Goal: Task Accomplishment & Management: Manage account settings

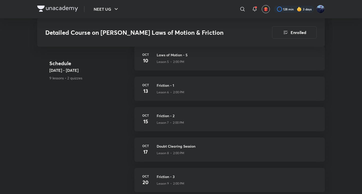
scroll to position [253, 0]
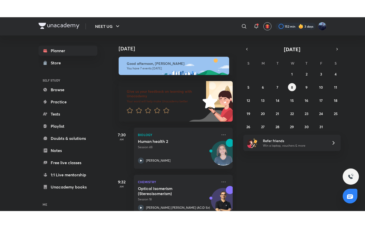
scroll to position [84, 0]
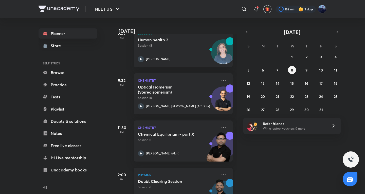
click at [166, 181] on h5 "Doubt Clearing Session" at bounding box center [169, 180] width 63 height 5
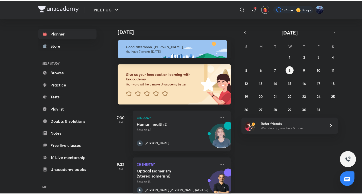
scroll to position [84, 0]
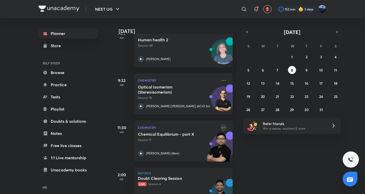
click at [220, 128] on icon at bounding box center [223, 127] width 6 height 6
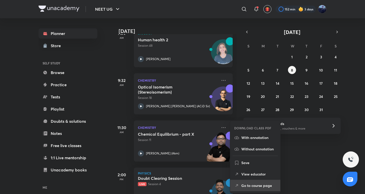
click at [249, 184] on p "Go to course page" at bounding box center [258, 185] width 35 height 5
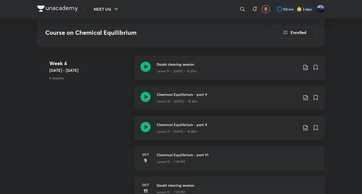
scroll to position [501, 0]
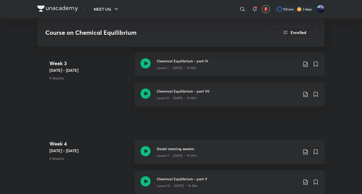
click at [180, 66] on p "Lesson 7 • [DATE] • 1h 30m" at bounding box center [177, 68] width 40 height 5
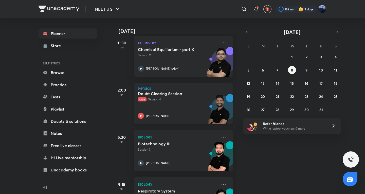
scroll to position [248, 0]
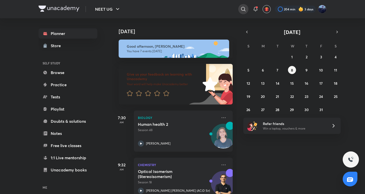
click at [242, 10] on icon at bounding box center [243, 9] width 6 height 6
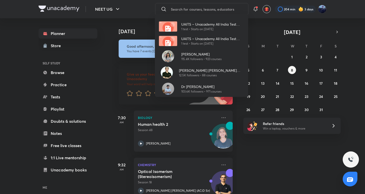
click at [250, 171] on div "UAITS – Unacademy All India Test Series 1 test • Starts on Oct 5, 2025 UAITS – …" at bounding box center [182, 97] width 365 height 194
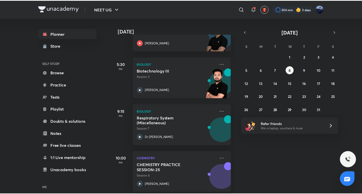
scroll to position [248, 0]
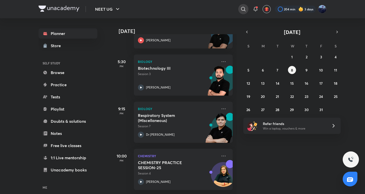
click at [242, 8] on icon at bounding box center [243, 9] width 6 height 6
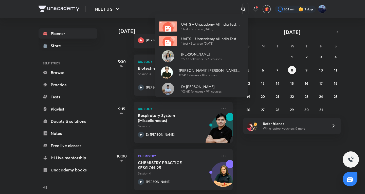
click at [182, 6] on div "UAITS – Unacademy All India Test Series 1 test • Starts on Oct 5, 2025 UAITS – …" at bounding box center [182, 97] width 365 height 194
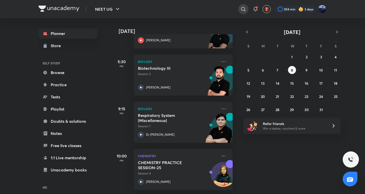
drag, startPoint x: 237, startPoint y: 10, endPoint x: 240, endPoint y: 10, distance: 3.3
click at [237, 10] on div "​" at bounding box center [201, 9] width 93 height 12
click at [220, 106] on icon at bounding box center [223, 109] width 6 height 6
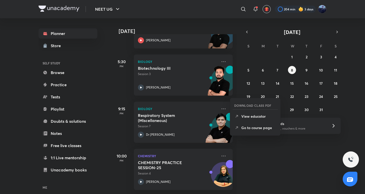
click at [267, 135] on div "DOWNLOAD CLASS PDF View educator Go to course page" at bounding box center [255, 117] width 51 height 38
click at [266, 134] on div "DOWNLOAD CLASS PDF View educator Go to course page" at bounding box center [255, 117] width 51 height 38
click at [266, 131] on li "Go to course page" at bounding box center [255, 127] width 50 height 11
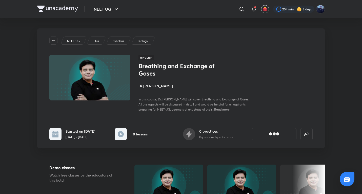
click at [153, 87] on h4 "Dr [PERSON_NAME]" at bounding box center [194, 85] width 113 height 5
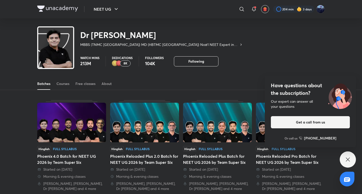
click at [348, 161] on icon at bounding box center [348, 159] width 6 height 6
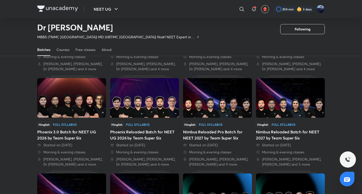
scroll to position [189, 0]
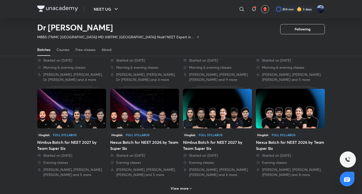
click at [162, 118] on img at bounding box center [144, 108] width 69 height 39
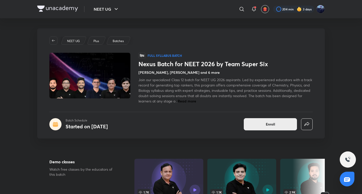
click at [249, 120] on button "Enroll" at bounding box center [270, 124] width 53 height 12
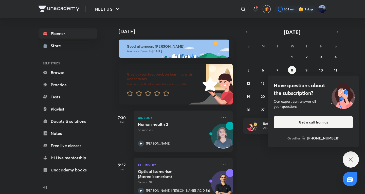
drag, startPoint x: 356, startPoint y: 154, endPoint x: 353, endPoint y: 158, distance: 5.0
click at [356, 154] on div "Have questions about the subscription? Our expert can answer all your questions…" at bounding box center [350, 159] width 16 height 16
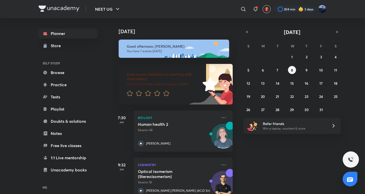
click at [351, 162] on img at bounding box center [350, 159] width 6 height 6
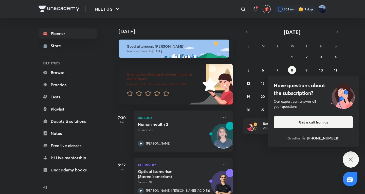
click at [354, 162] on div "Have questions about the subscription? Our expert can answer all your questions…" at bounding box center [350, 159] width 16 height 16
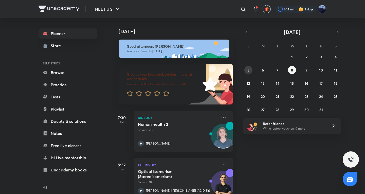
click at [248, 71] on abbr "5" at bounding box center [248, 70] width 2 height 5
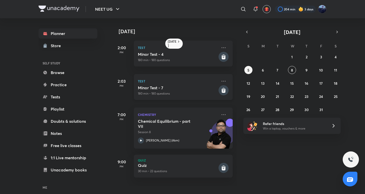
click at [180, 92] on p "180 min • 180 questions" at bounding box center [178, 93] width 80 height 5
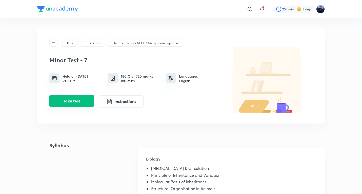
click at [60, 100] on button "Take test" at bounding box center [71, 101] width 45 height 12
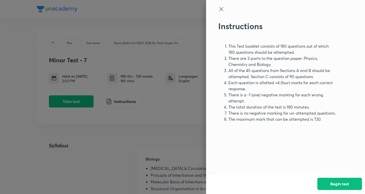
click at [347, 183] on button "Begin test" at bounding box center [339, 183] width 45 height 12
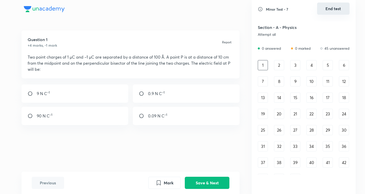
click at [338, 7] on button "End test" at bounding box center [333, 9] width 32 height 12
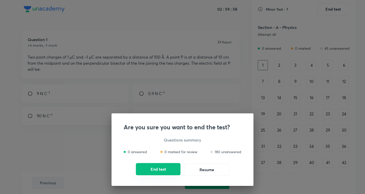
click at [161, 168] on button "End test" at bounding box center [158, 169] width 45 height 12
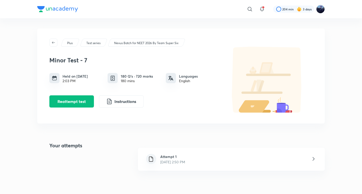
click at [156, 156] on div "Attempt 1 Oct 8, 2025, 2:50 PM" at bounding box center [172, 159] width 33 height 11
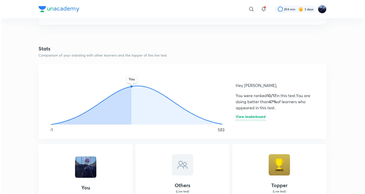
scroll to position [253, 0]
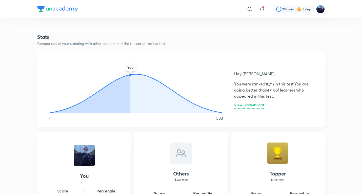
click at [247, 108] on h6 "View leaderboard" at bounding box center [249, 105] width 30 height 5
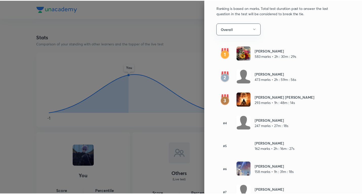
scroll to position [0, 0]
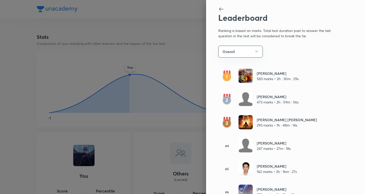
click at [151, 80] on div at bounding box center [182, 97] width 365 height 194
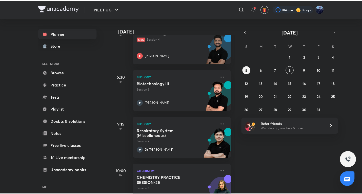
scroll to position [248, 0]
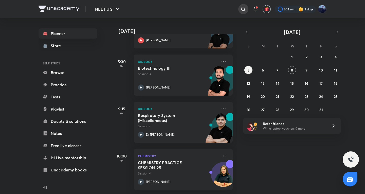
click at [242, 12] on div at bounding box center [243, 9] width 10 height 10
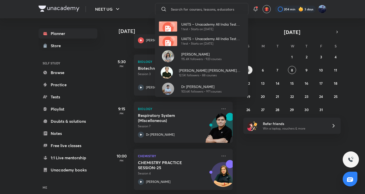
click at [219, 105] on div "UAITS – Unacademy All India Test Series 1 test • Starts on Oct 5, 2025 UAITS – …" at bounding box center [182, 97] width 365 height 194
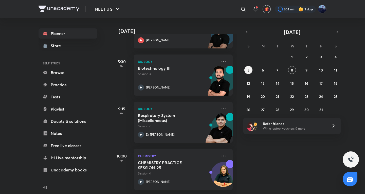
click at [220, 106] on icon at bounding box center [223, 109] width 6 height 6
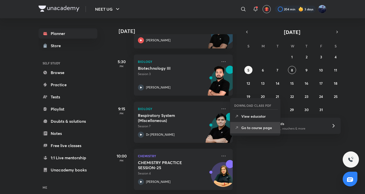
click at [254, 130] on li "Go to course page" at bounding box center [255, 127] width 50 height 11
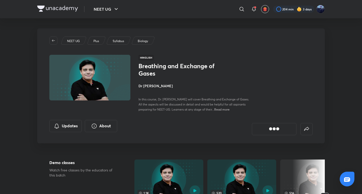
click at [148, 88] on h4 "Dr [PERSON_NAME]" at bounding box center [194, 85] width 113 height 5
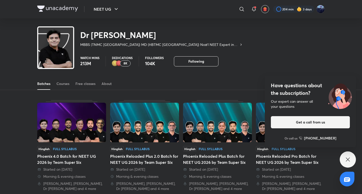
click at [344, 157] on div "Have questions about the subscription? Our expert can answer all your questions…" at bounding box center [348, 159] width 16 height 16
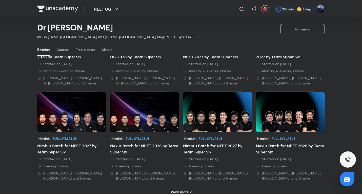
scroll to position [189, 0]
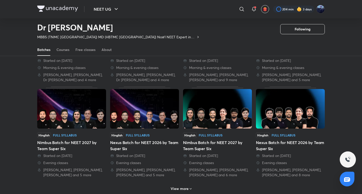
click at [191, 189] on icon at bounding box center [191, 189] width 4 height 4
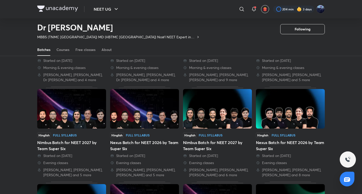
click at [283, 149] on div "Nexus Batch for NEET 2026 by Team Super Six" at bounding box center [290, 145] width 69 height 12
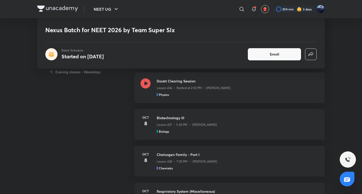
scroll to position [506, 0]
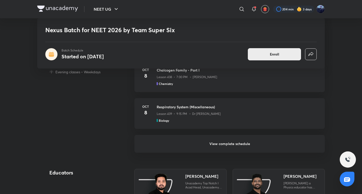
click at [265, 56] on button "Enroll" at bounding box center [274, 54] width 53 height 12
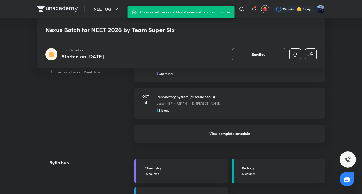
scroll to position [496, 0]
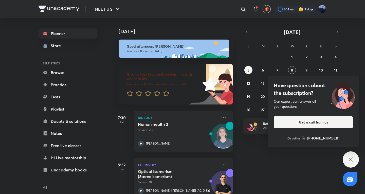
click at [352, 154] on div "Have questions about the subscription? Our expert can answer all your questions…" at bounding box center [350, 159] width 16 height 16
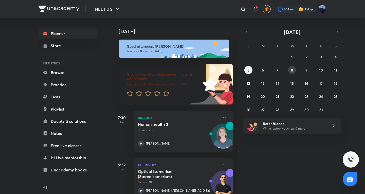
drag, startPoint x: 291, startPoint y: 70, endPoint x: 289, endPoint y: 68, distance: 2.7
click at [291, 70] on abbr "8" at bounding box center [292, 70] width 2 height 5
click at [248, 74] on button "5" at bounding box center [248, 70] width 8 height 8
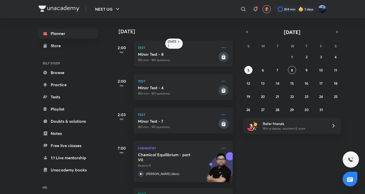
click at [184, 60] on p "180 min • 180 questions" at bounding box center [178, 60] width 80 height 5
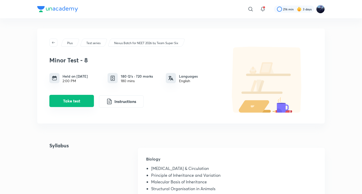
click at [78, 101] on button "Take test" at bounding box center [71, 101] width 45 height 12
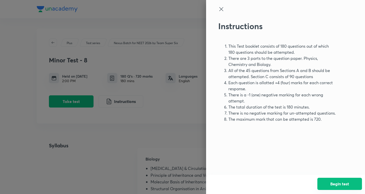
click at [349, 181] on button "Begin test" at bounding box center [339, 183] width 45 height 12
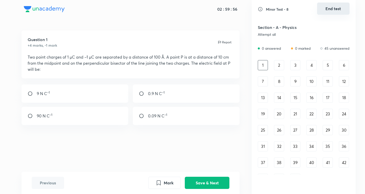
click at [341, 10] on button "End test" at bounding box center [333, 9] width 32 height 12
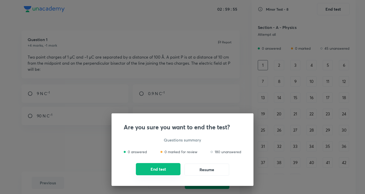
click at [164, 171] on button "End test" at bounding box center [158, 169] width 45 height 12
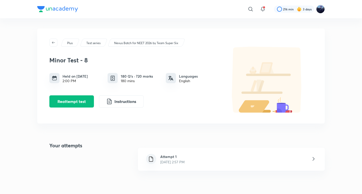
click at [174, 166] on div "Attempt 1 Oct 8, 2025, 2:57 PM" at bounding box center [231, 159] width 187 height 23
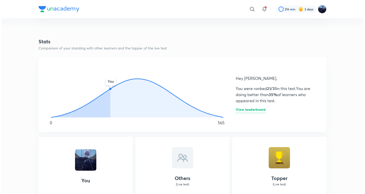
scroll to position [253, 0]
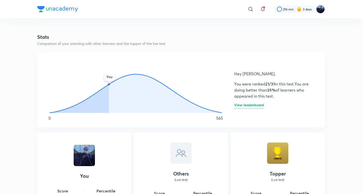
click at [244, 107] on h6 "View leaderboard" at bounding box center [249, 105] width 30 height 5
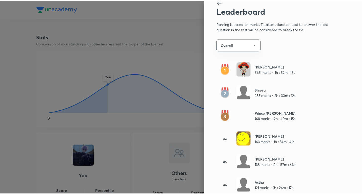
scroll to position [0, 0]
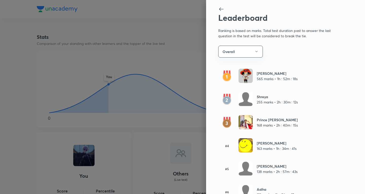
click at [190, 81] on div at bounding box center [182, 97] width 365 height 194
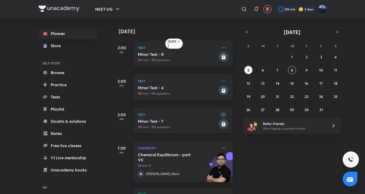
click at [221, 114] on icon at bounding box center [223, 114] width 4 height 1
click at [253, 129] on p "Go to course page" at bounding box center [258, 126] width 35 height 5
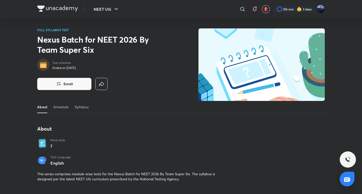
scroll to position [84, 0]
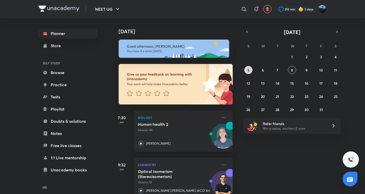
click at [248, 68] on abbr "5" at bounding box center [248, 70] width 2 height 5
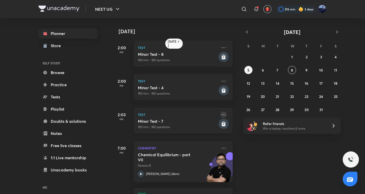
click at [222, 115] on icon at bounding box center [223, 114] width 6 height 6
click at [247, 127] on p "Go to course page" at bounding box center [258, 126] width 35 height 5
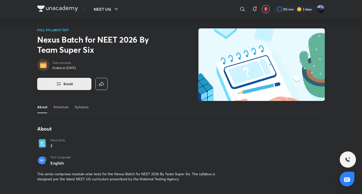
click at [79, 84] on button "Enroll" at bounding box center [64, 84] width 54 height 12
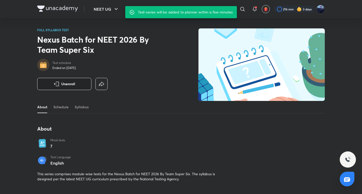
click at [74, 87] on button "Unenroll" at bounding box center [64, 84] width 54 height 12
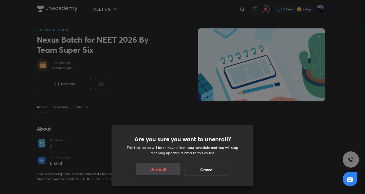
click at [163, 170] on button "Unenroll" at bounding box center [158, 169] width 45 height 12
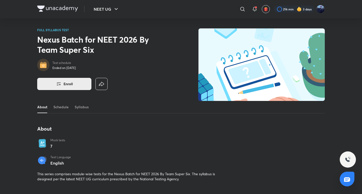
scroll to position [84, 0]
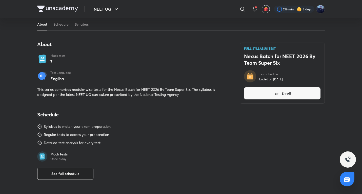
click at [83, 174] on button "See full schedule" at bounding box center [65, 173] width 56 height 12
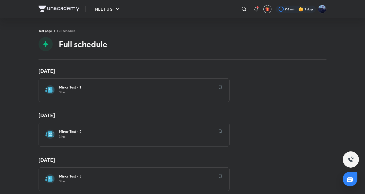
click at [74, 89] on h6 "Minor Test - 1" at bounding box center [137, 87] width 156 height 5
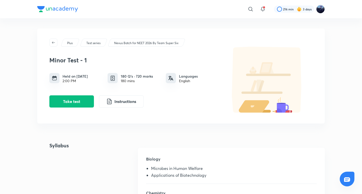
click at [149, 43] on p "Nexus Batch for NEET 2026 By Team Super Six" at bounding box center [146, 43] width 64 height 5
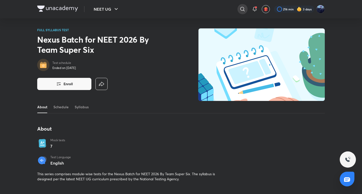
click at [242, 12] on div at bounding box center [242, 9] width 10 height 10
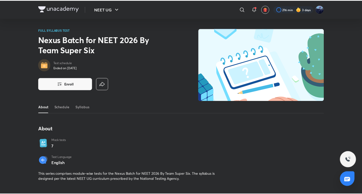
scroll to position [84, 0]
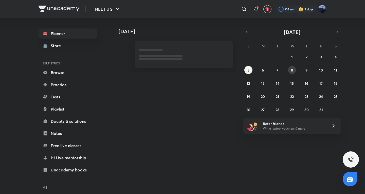
click at [290, 70] on button "8" at bounding box center [292, 70] width 8 height 8
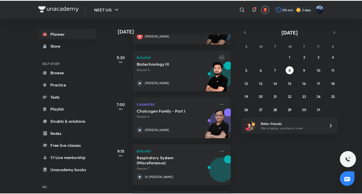
scroll to position [253, 0]
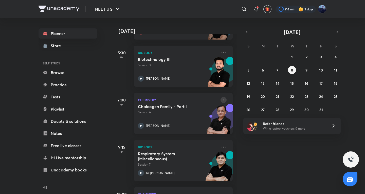
click at [221, 100] on icon at bounding box center [223, 99] width 4 height 1
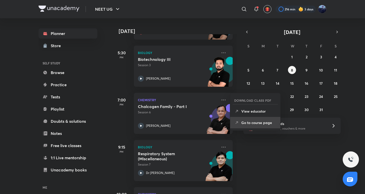
click at [255, 128] on li "Go to course page" at bounding box center [255, 122] width 50 height 11
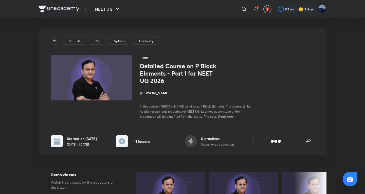
click at [154, 78] on h1 "Detailed Course on P Block Elements - Part I for NEET UG 2026" at bounding box center [181, 73] width 83 height 22
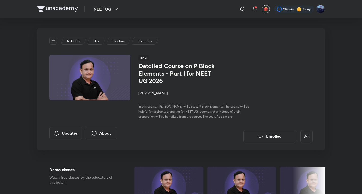
click at [154, 93] on h4 "Ramesh Sharda" at bounding box center [194, 92] width 113 height 5
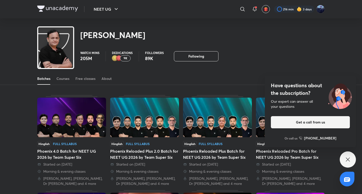
click at [351, 153] on div "Have questions about the subscription? Our expert can answer all your questions…" at bounding box center [348, 159] width 16 height 16
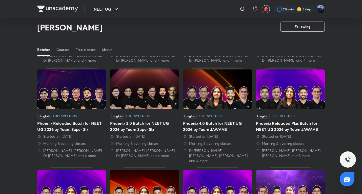
scroll to position [189, 0]
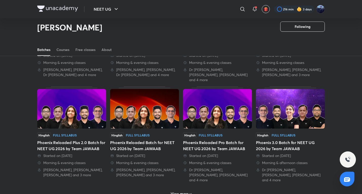
click at [181, 191] on h6 "View more" at bounding box center [180, 193] width 18 height 5
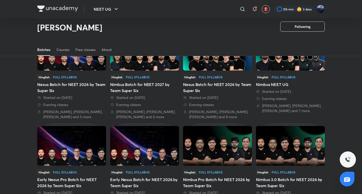
scroll to position [357, 0]
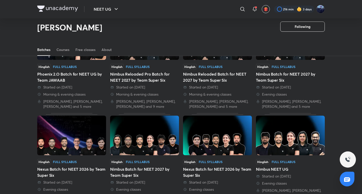
click at [211, 168] on div "Hinglish Full Syllabus Nexus Batch for NEET 2026 by Team Super Six Started on 1…" at bounding box center [217, 181] width 69 height 45
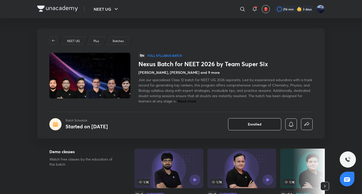
click at [269, 122] on button "Enrolled" at bounding box center [254, 124] width 53 height 12
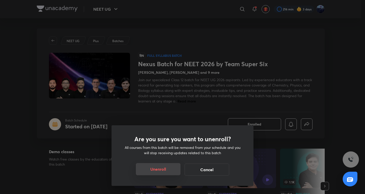
click at [164, 169] on button "Unenroll" at bounding box center [158, 169] width 45 height 12
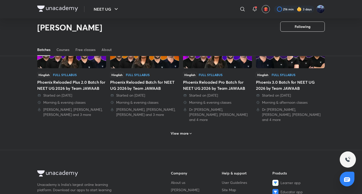
scroll to position [249, 0]
click at [187, 130] on h6 "View more" at bounding box center [180, 132] width 18 height 5
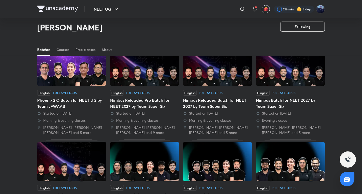
scroll to position [334, 0]
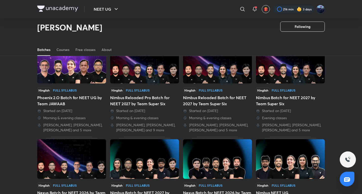
click at [70, 145] on img at bounding box center [71, 158] width 69 height 39
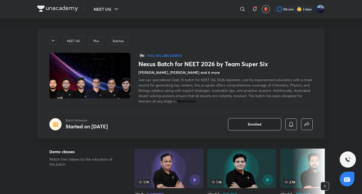
click at [268, 125] on button "Enrolled" at bounding box center [254, 124] width 53 height 12
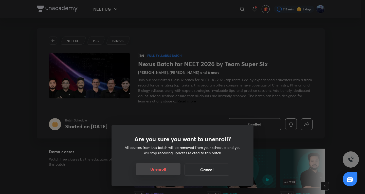
click at [142, 167] on button "Unenroll" at bounding box center [158, 169] width 45 height 12
